Goal: Task Accomplishment & Management: Use online tool/utility

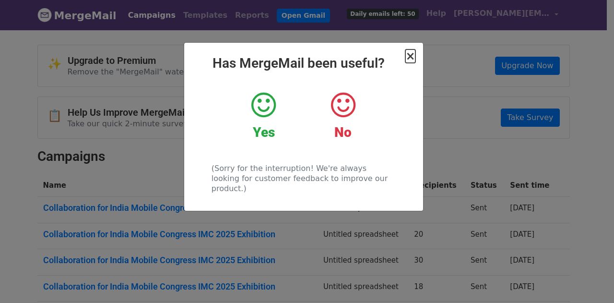
click at [409, 57] on span "×" at bounding box center [410, 55] width 10 height 13
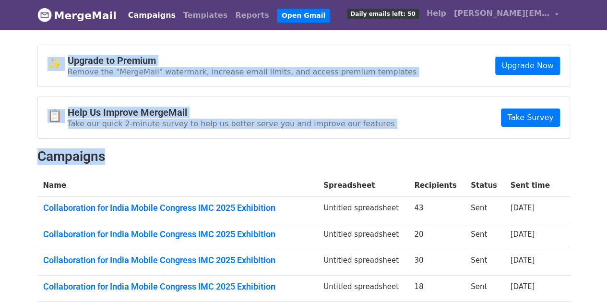
drag, startPoint x: 25, startPoint y: 58, endPoint x: 196, endPoint y: 143, distance: 191.1
click at [196, 143] on body "MergeMail Campaigns Templates Reports Open Gmail Daily emails left: 50 Help [PE…" at bounding box center [303, 261] width 607 height 522
click at [196, 143] on div "✨ Upgrade to Premium Remove the "MergeMail" watermark, increase email limits, a…" at bounding box center [303, 264] width 547 height 439
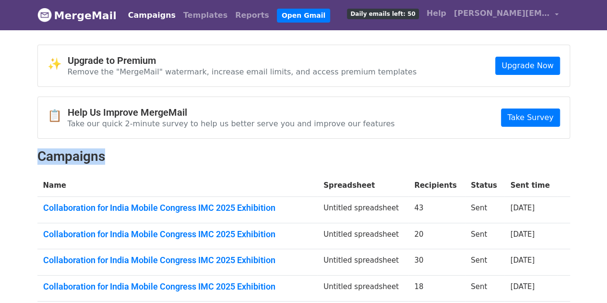
drag, startPoint x: 38, startPoint y: 156, endPoint x: 178, endPoint y: 171, distance: 140.8
click at [178, 171] on div "✨ Upgrade to Premium Remove the "MergeMail" watermark, increase email limits, a…" at bounding box center [303, 264] width 547 height 439
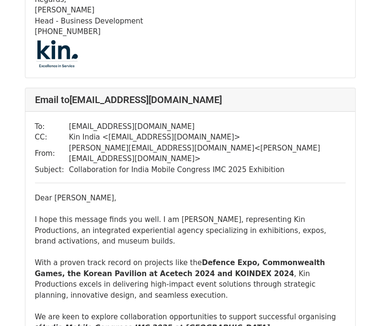
scroll to position [2232, 0]
